Goal: Find contact information: Obtain details needed to contact an individual or organization

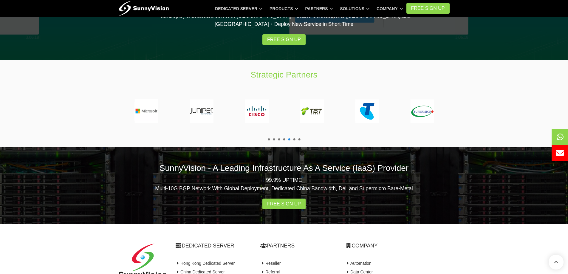
scroll to position [1101, 0]
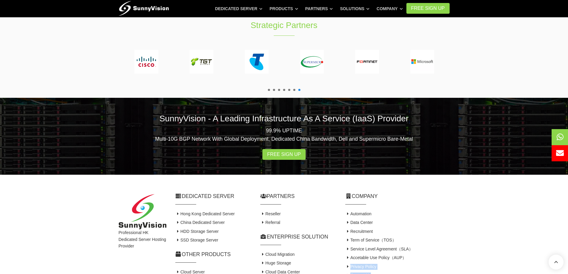
drag, startPoint x: 431, startPoint y: 220, endPoint x: 351, endPoint y: 204, distance: 81.3
click at [351, 204] on div "Company Automation Data Center Recruitment Term of Service（TOS） Service Level A…" at bounding box center [397, 247] width 113 height 110
click at [363, 273] on link "Contact Us" at bounding box center [358, 275] width 26 height 5
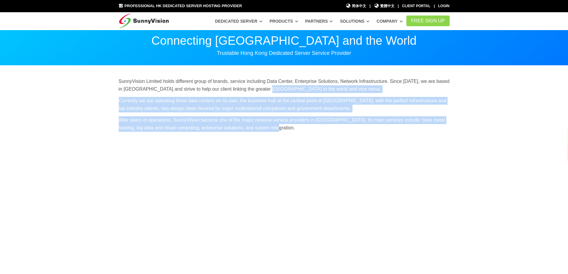
drag, startPoint x: 0, startPoint y: 0, endPoint x: 287, endPoint y: 134, distance: 317.1
click at [287, 135] on div "SunnyVision Limited holds different group of brands, service including Data Cen…" at bounding box center [284, 106] width 340 height 58
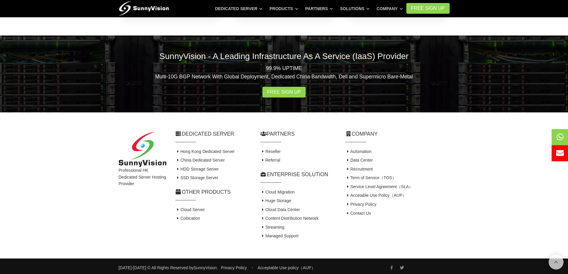
scroll to position [381, 0]
